Goal: Information Seeking & Learning: Compare options

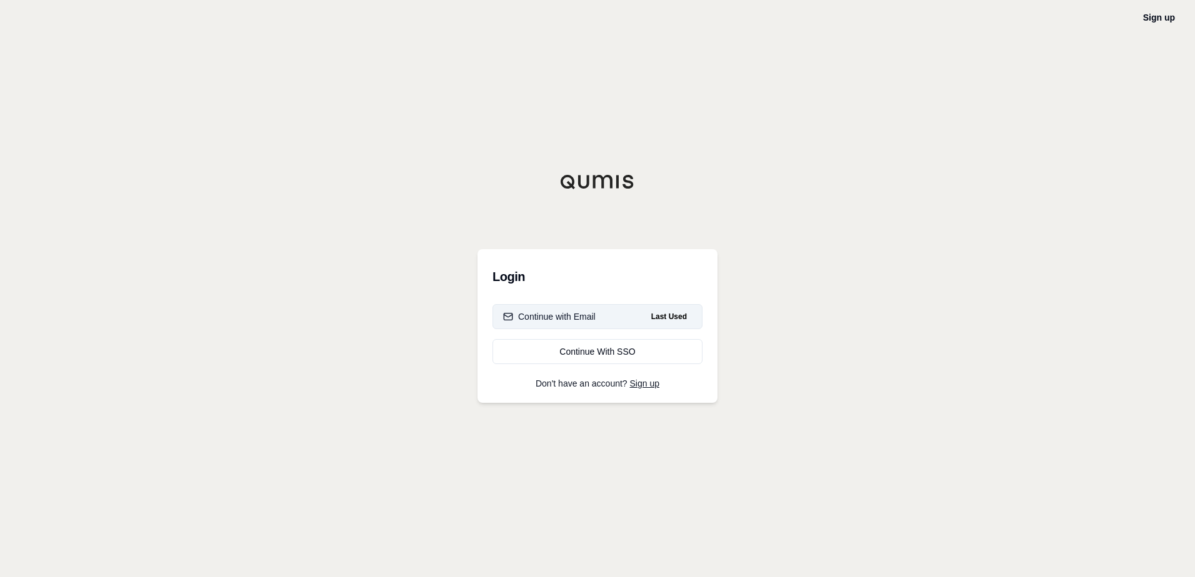
click at [589, 317] on div "Continue with Email" at bounding box center [549, 317] width 92 height 12
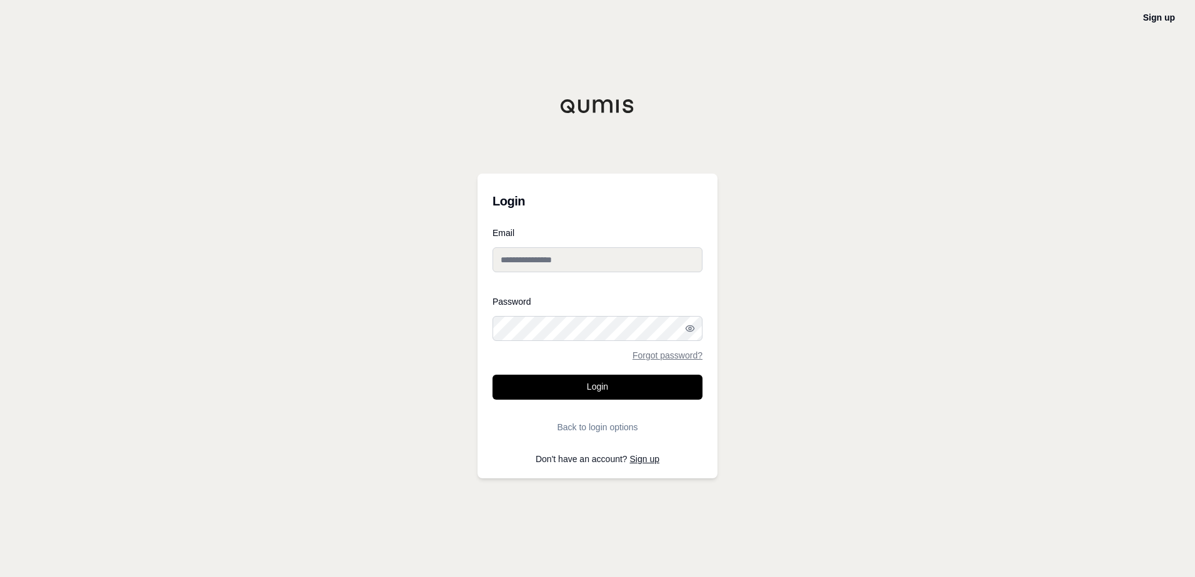
type input "**********"
click at [621, 385] on button "Login" at bounding box center [597, 387] width 210 height 25
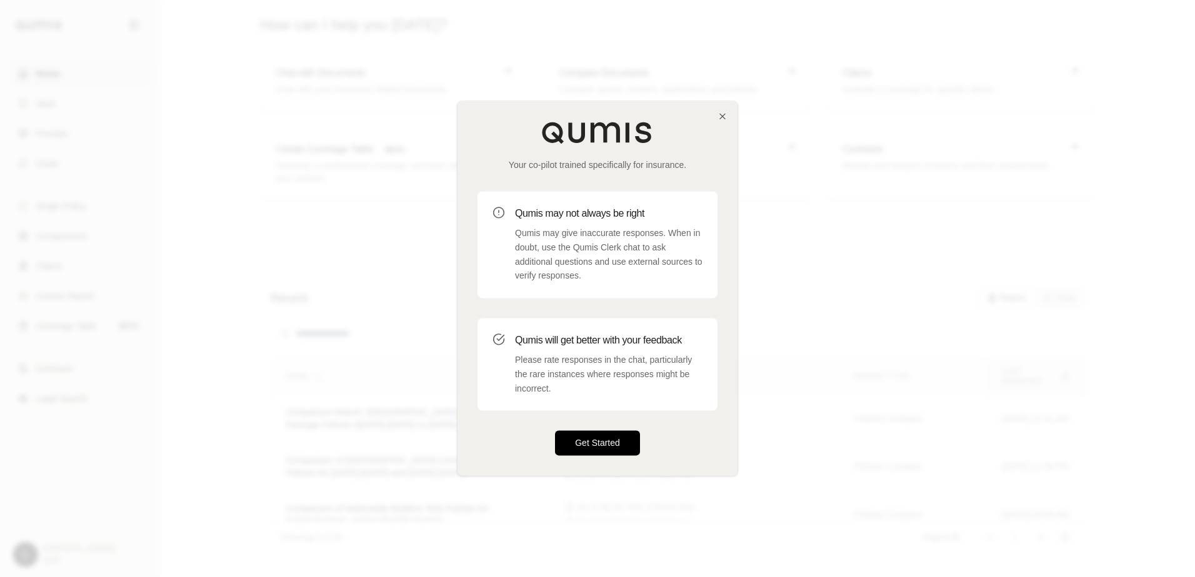
click at [616, 444] on button "Get Started" at bounding box center [597, 443] width 85 height 25
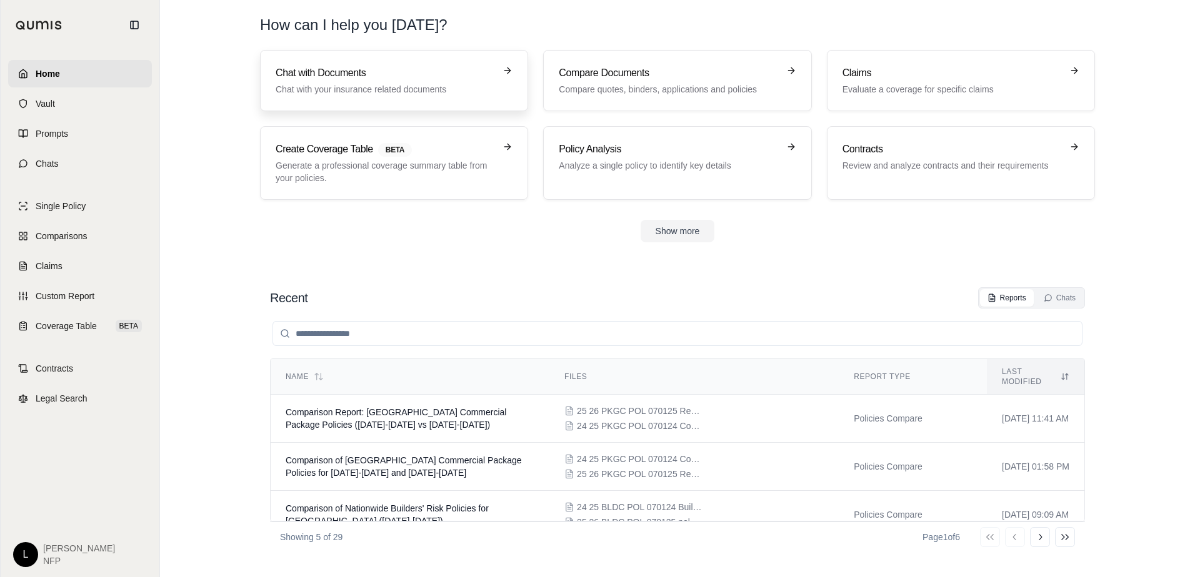
click at [374, 77] on h3 "Chat with Documents" at bounding box center [385, 73] width 219 height 15
click at [660, 84] on p "Compare quotes, binders, applications and policies" at bounding box center [668, 89] width 219 height 12
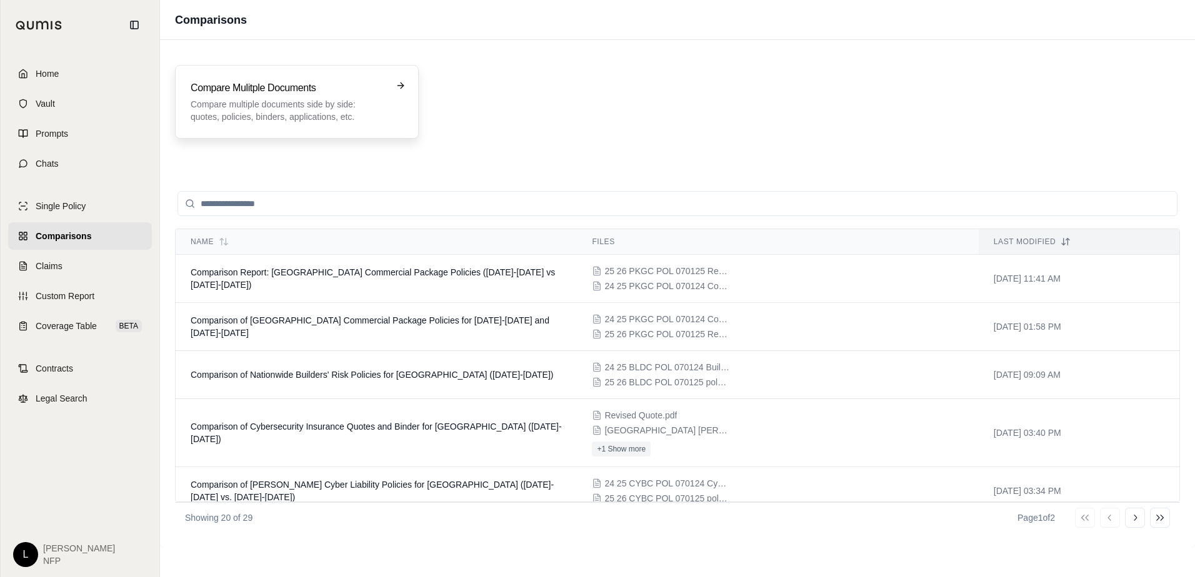
click at [296, 90] on h3 "Compare Mulitple Documents" at bounding box center [288, 88] width 195 height 15
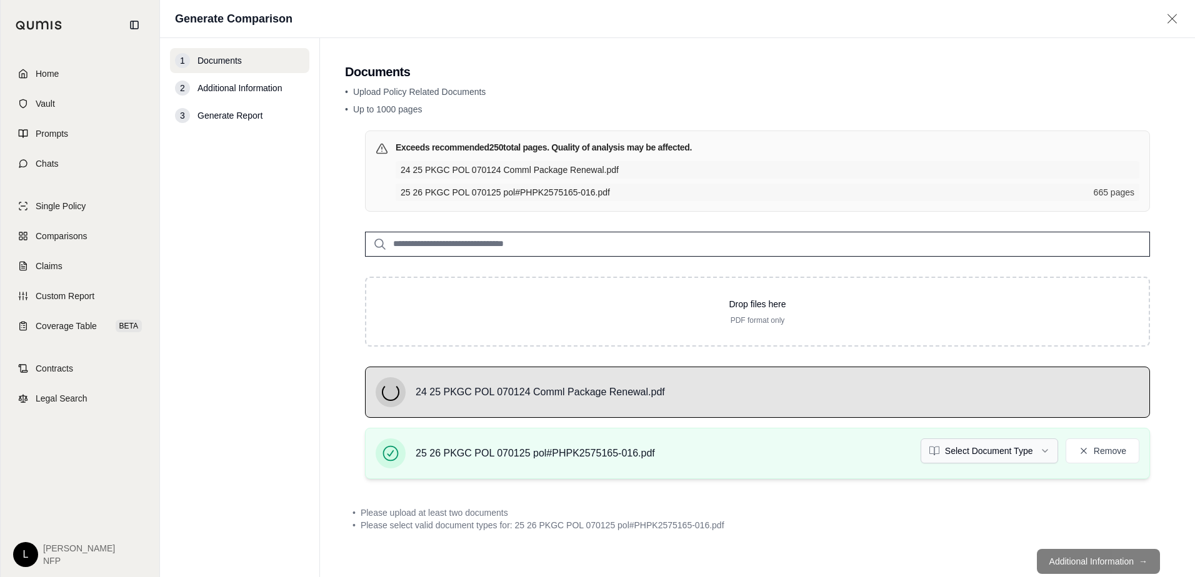
click at [949, 451] on html "Home Vault Prompts Chats Single Policy Comparisons Claims Custom Report Coverag…" at bounding box center [597, 288] width 1195 height 577
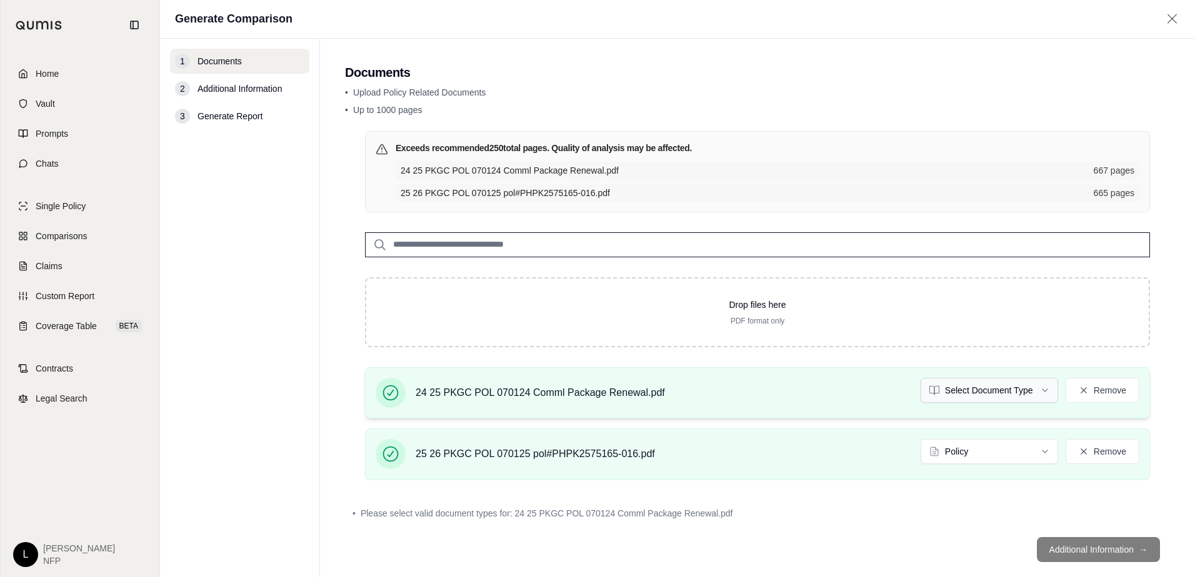
click at [971, 388] on html "Home Vault Prompts Chats Single Policy Comparisons Claims Custom Report Coverag…" at bounding box center [597, 288] width 1195 height 577
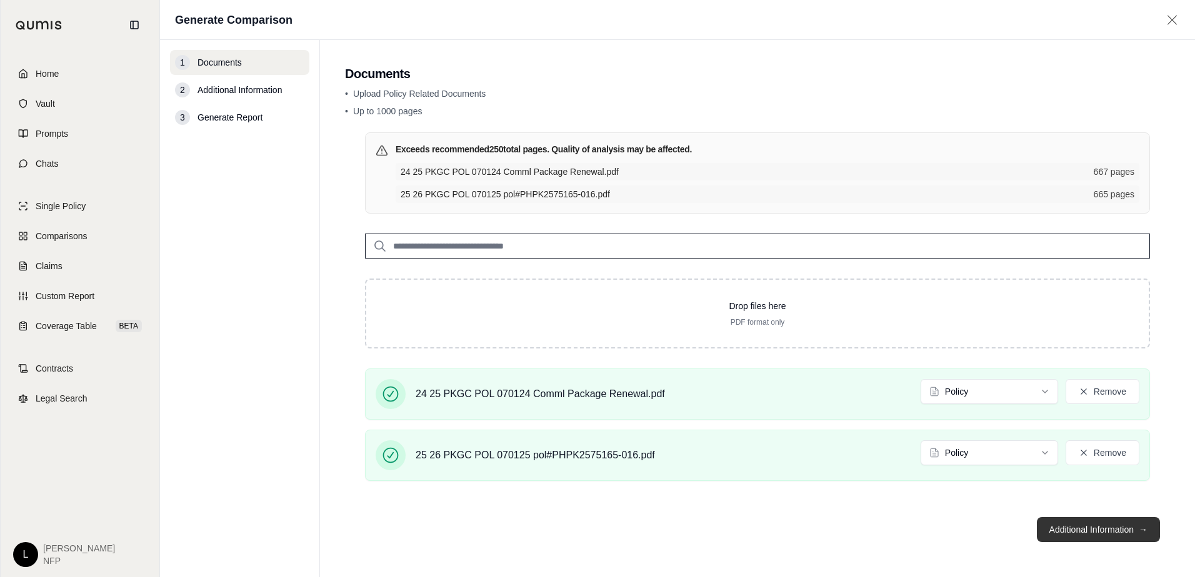
click at [1104, 528] on button "Additional Information →" at bounding box center [1098, 529] width 123 height 25
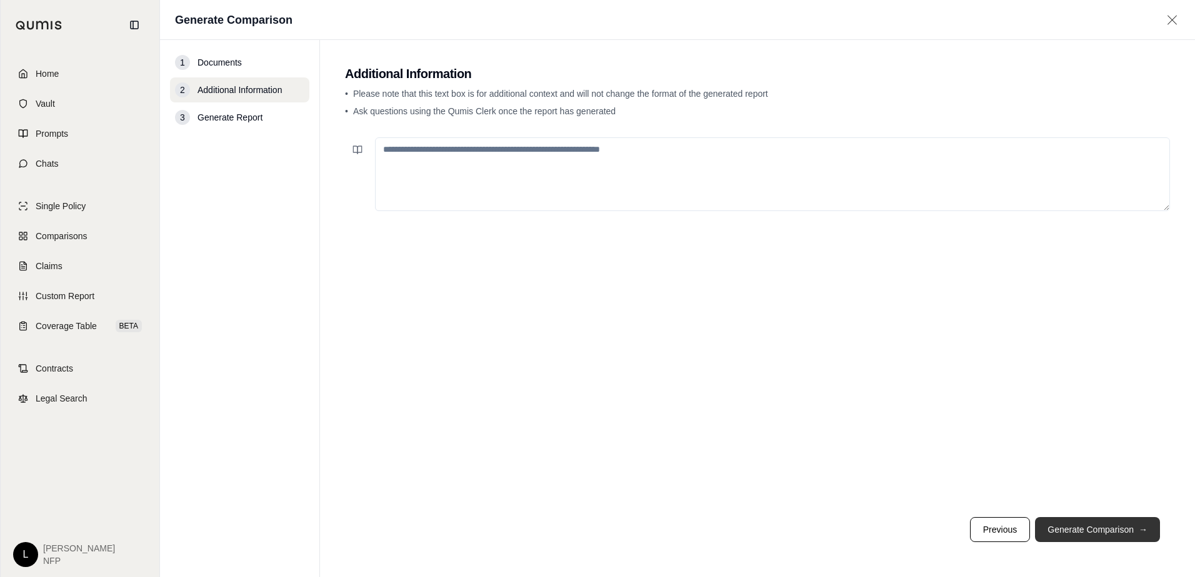
click at [1113, 527] on button "Generate Comparison →" at bounding box center [1097, 529] width 125 height 25
